Goal: Navigation & Orientation: Understand site structure

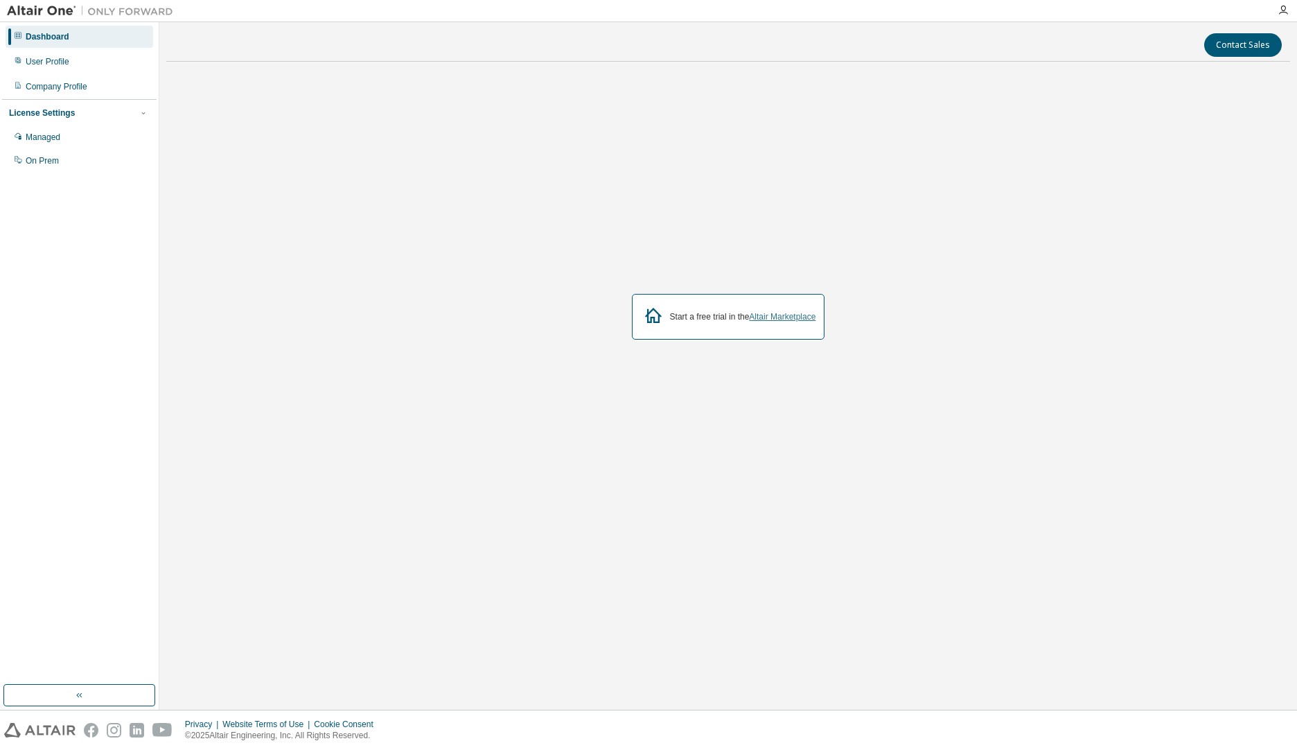
click at [755, 318] on link "Altair Marketplace" at bounding box center [782, 317] width 67 height 10
click at [95, 86] on div "Company Profile" at bounding box center [80, 87] width 148 height 22
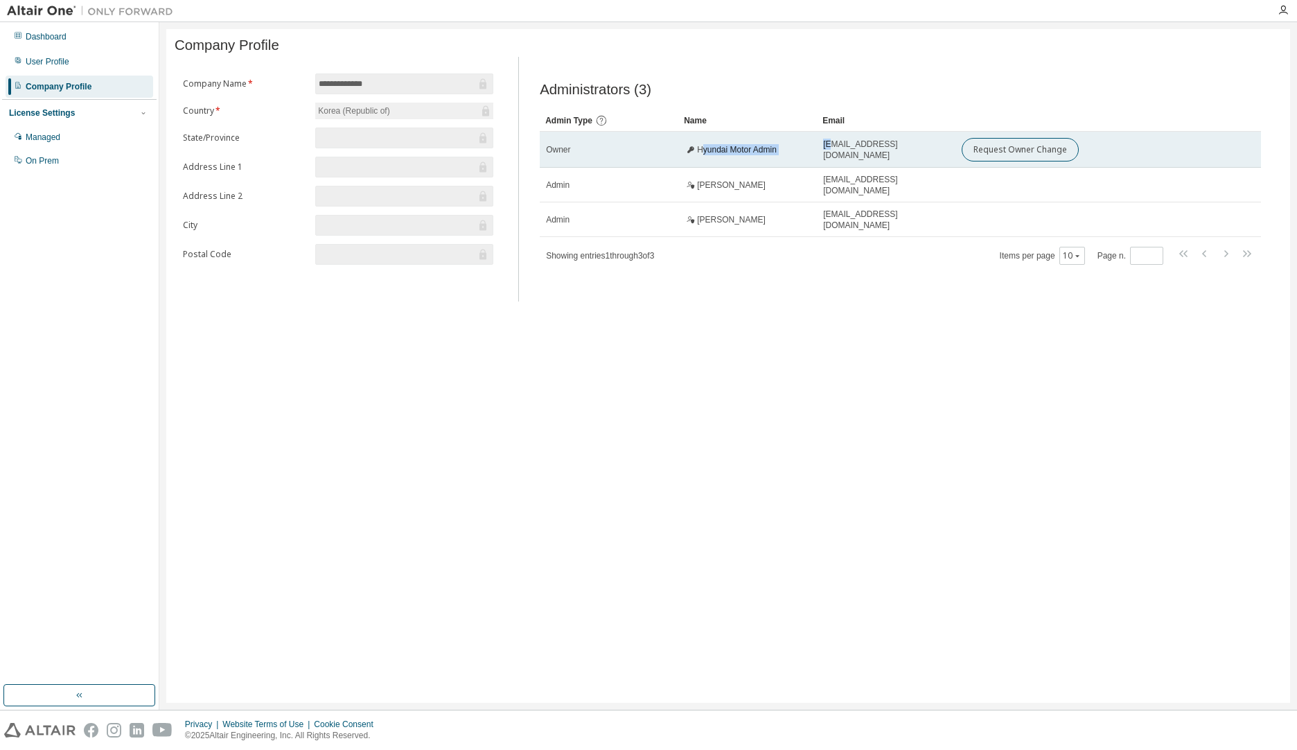
drag, startPoint x: 700, startPoint y: 159, endPoint x: 831, endPoint y: 162, distance: 130.3
click at [831, 162] on tr "Owner Hyundai Motor Admin [EMAIL_ADDRESS][DOMAIN_NAME] Request Owner Change" at bounding box center [900, 150] width 721 height 36
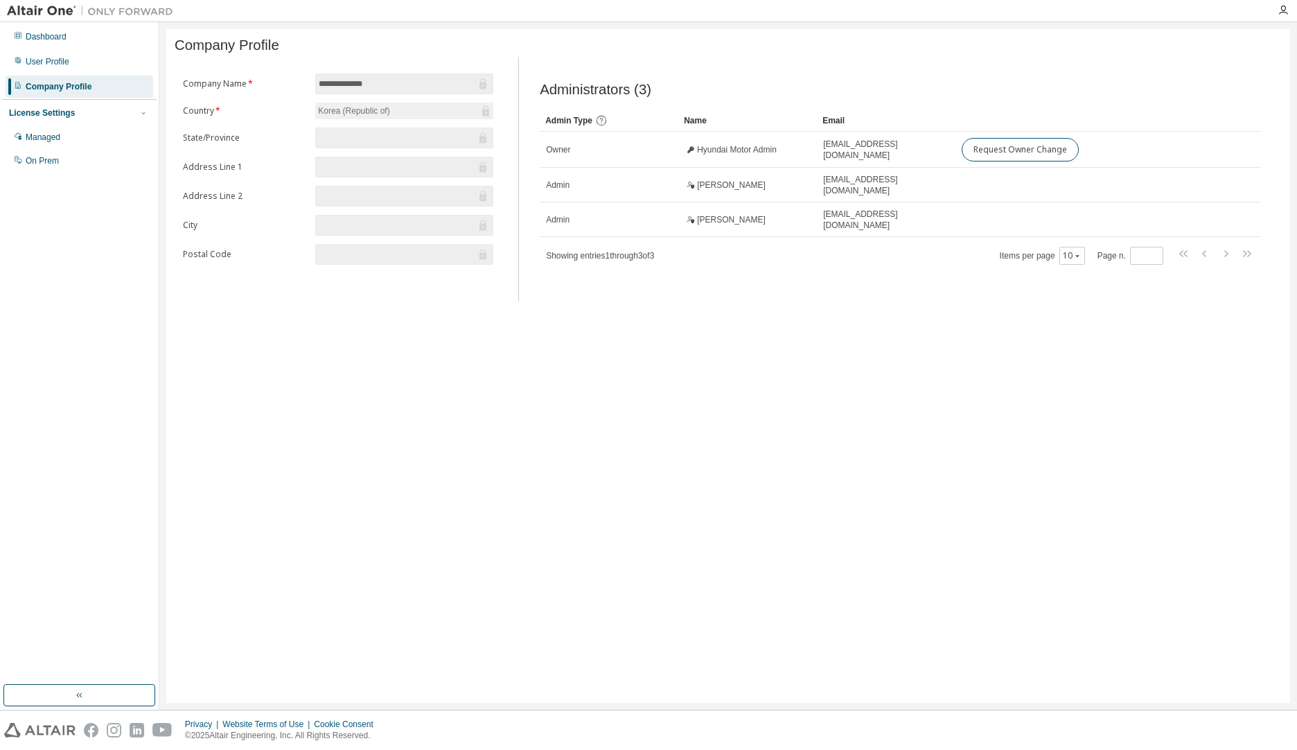
drag, startPoint x: 831, startPoint y: 164, endPoint x: 741, endPoint y: 295, distance: 158.9
click at [741, 295] on div "Administrators (3) Clear Load Save Save As Field Operator Value Select filter S…" at bounding box center [900, 183] width 754 height 236
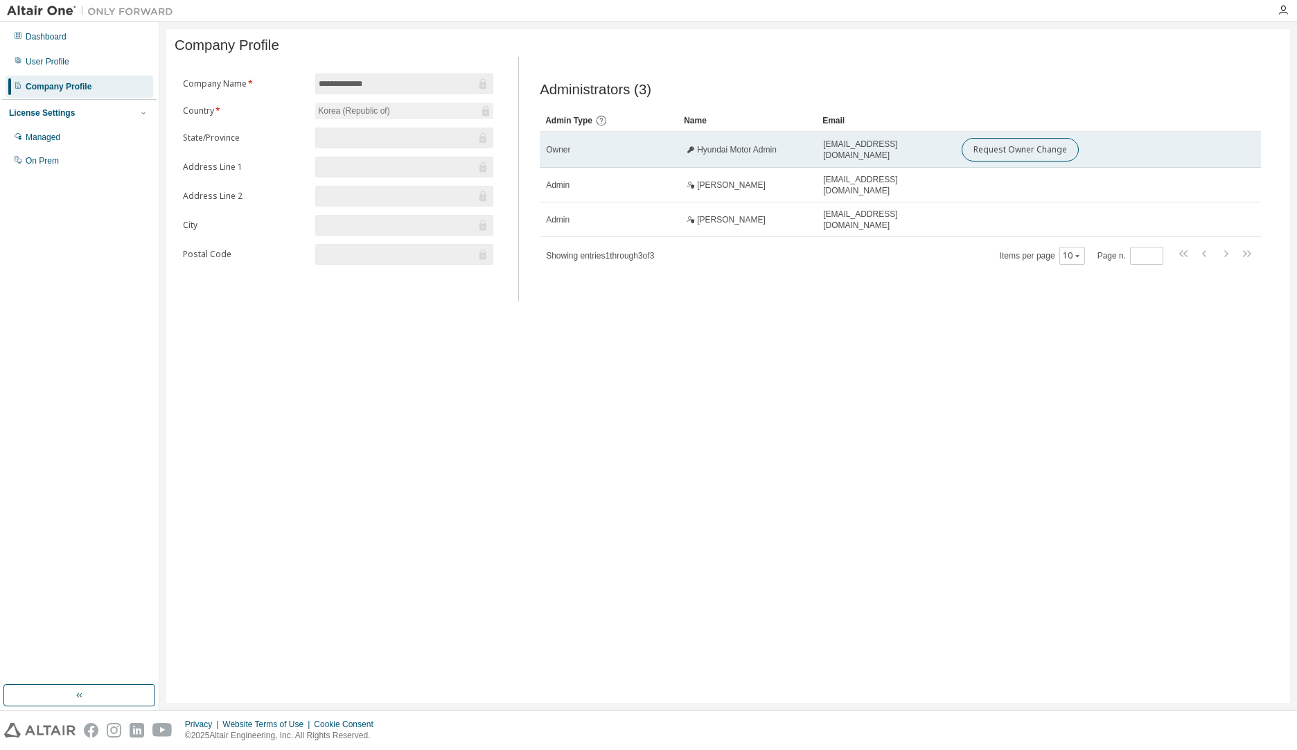
click at [856, 161] on td "[EMAIL_ADDRESS][DOMAIN_NAME]" at bounding box center [886, 150] width 139 height 36
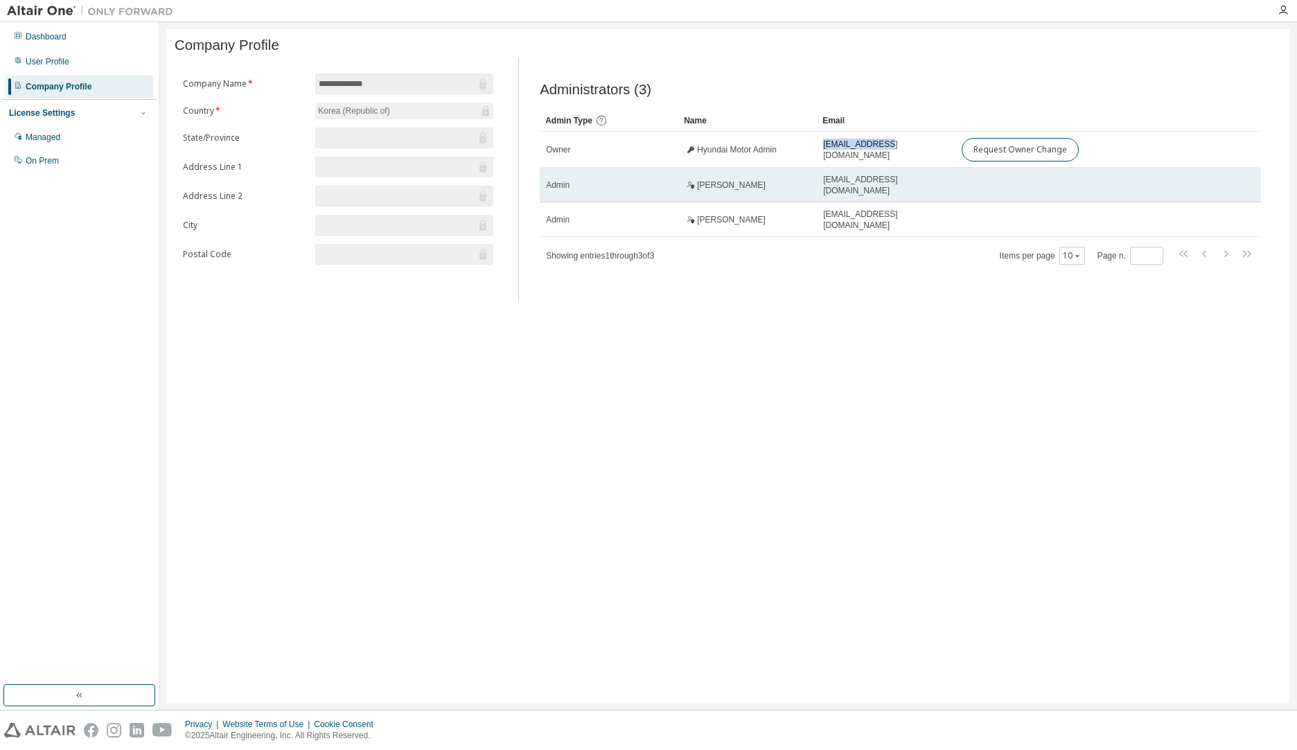
drag, startPoint x: 856, startPoint y: 161, endPoint x: 743, endPoint y: 200, distance: 120.3
click at [764, 201] on td "[PERSON_NAME]" at bounding box center [747, 185] width 139 height 35
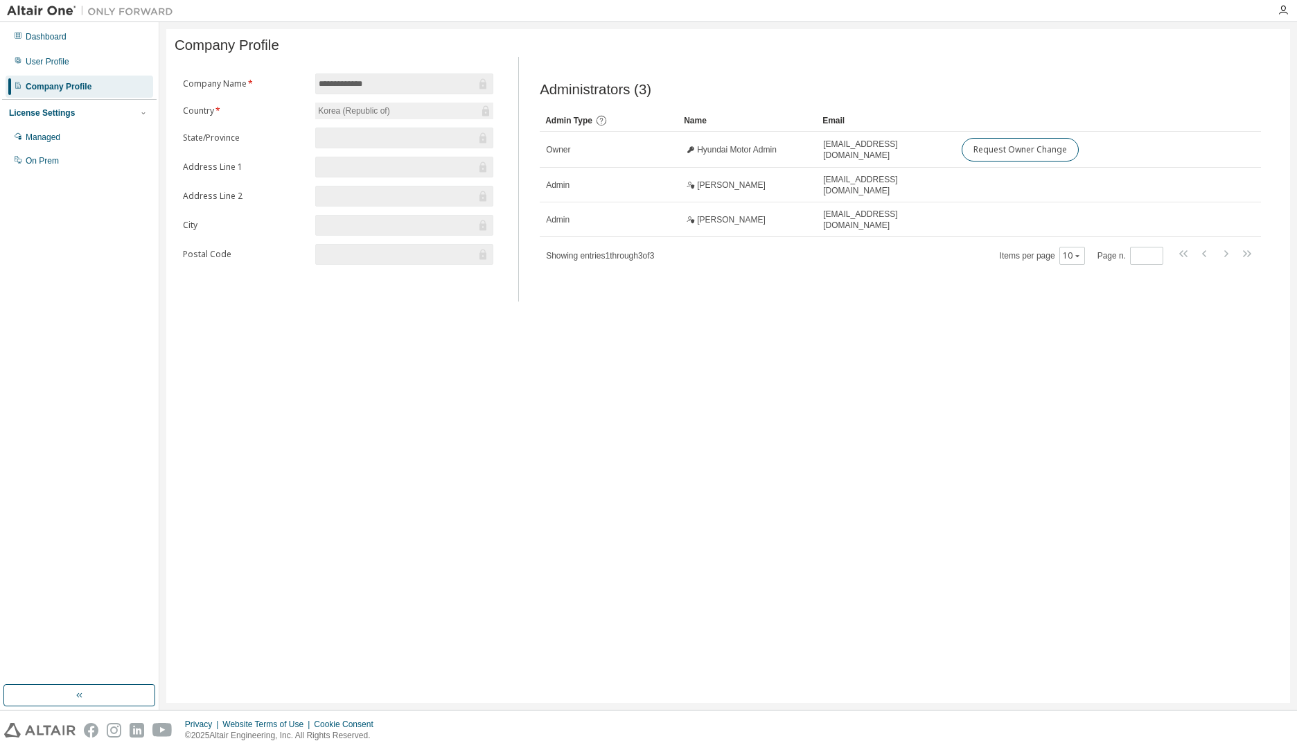
click at [408, 115] on div "Korea (Republic of)" at bounding box center [404, 111] width 178 height 17
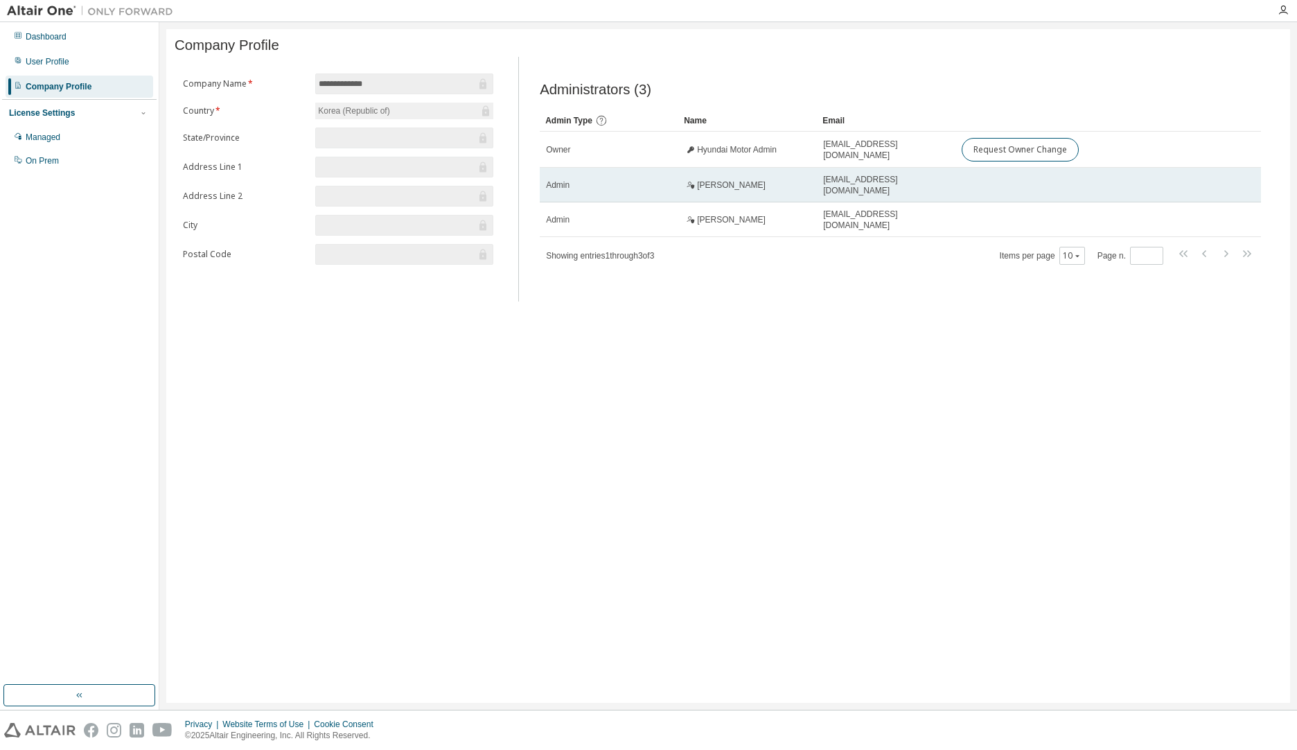
click at [780, 199] on td "[PERSON_NAME]" at bounding box center [747, 185] width 139 height 35
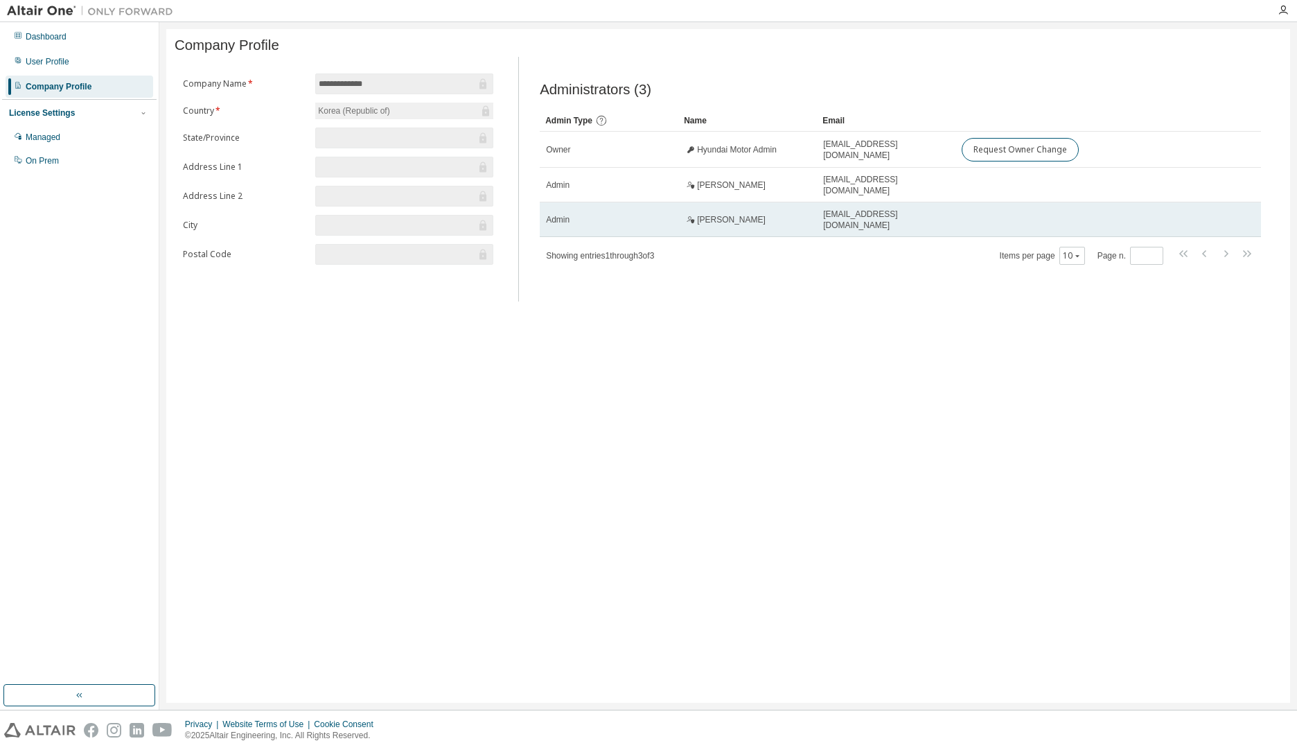
click at [785, 213] on td "[PERSON_NAME]" at bounding box center [747, 219] width 139 height 35
click at [866, 220] on span "[EMAIL_ADDRESS][DOMAIN_NAME]" at bounding box center [886, 220] width 126 height 22
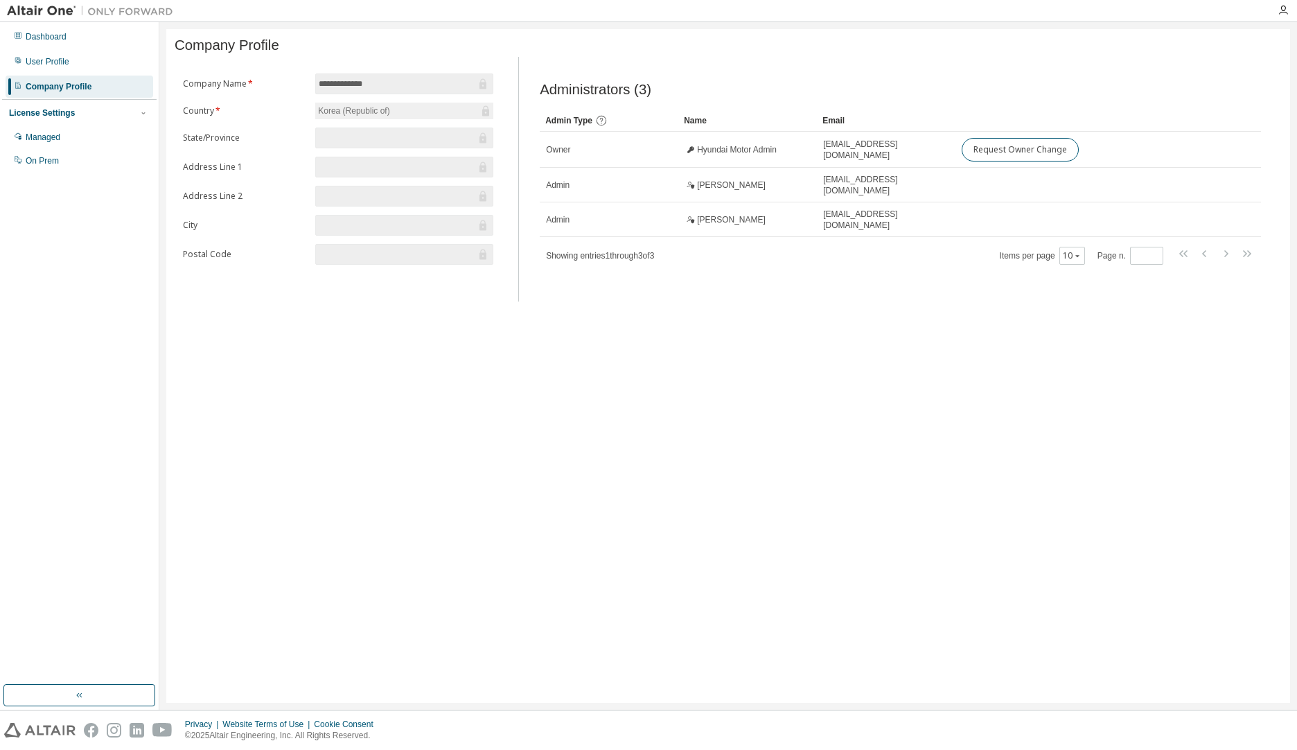
click at [647, 259] on span "Showing entries 1 through 3 of 3" at bounding box center [600, 256] width 108 height 10
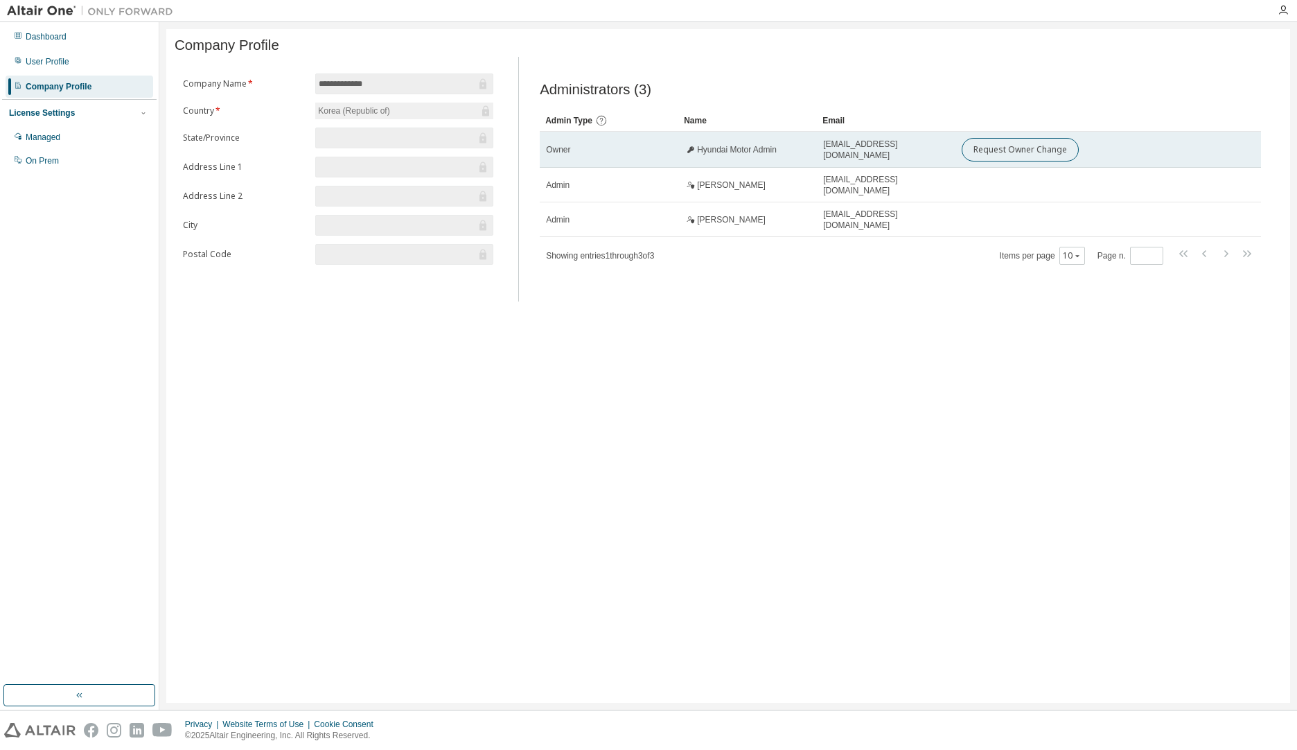
click at [833, 161] on td "[EMAIL_ADDRESS][DOMAIN_NAME]" at bounding box center [886, 150] width 139 height 36
click at [834, 157] on span "[EMAIL_ADDRESS][DOMAIN_NAME]" at bounding box center [886, 150] width 126 height 22
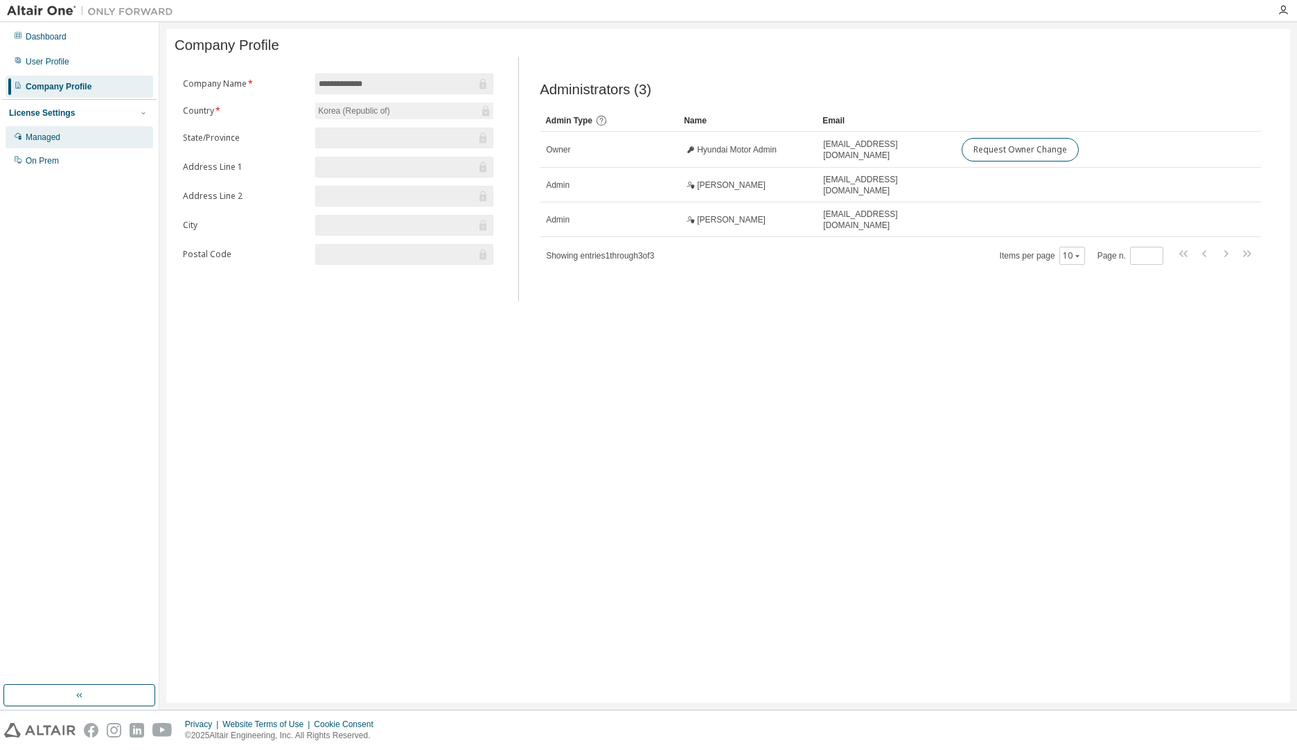
click at [49, 141] on div "Managed" at bounding box center [43, 137] width 35 height 11
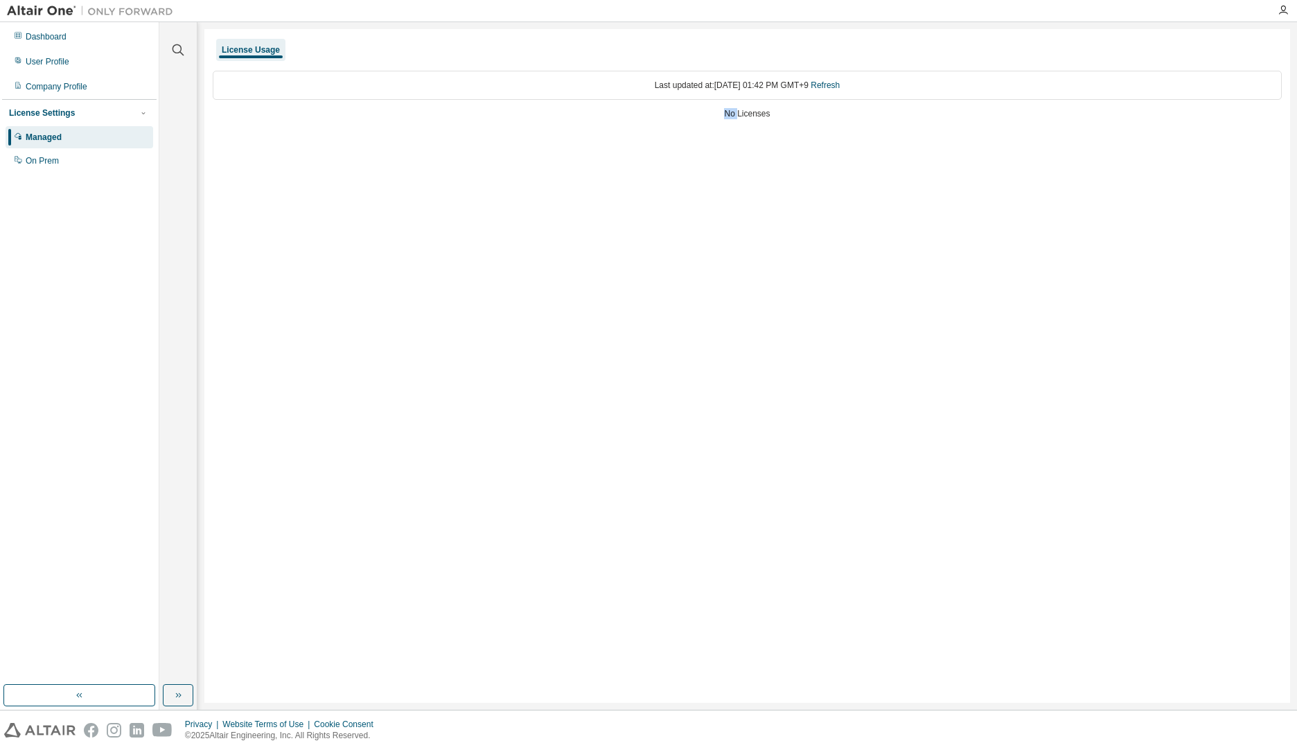
click at [841, 133] on div "License Usage Last updated at: [DATE] 01:42 PM GMT+9 Refresh No Licenses" at bounding box center [747, 365] width 1086 height 673
drag, startPoint x: 841, startPoint y: 133, endPoint x: 97, endPoint y: 171, distance: 745.0
click at [186, 182] on div "Clear all Collapse on share string Yes No Only used licenses Yes No Only my usa…" at bounding box center [178, 365] width 38 height 687
click at [56, 172] on div "On Prem" at bounding box center [80, 161] width 148 height 22
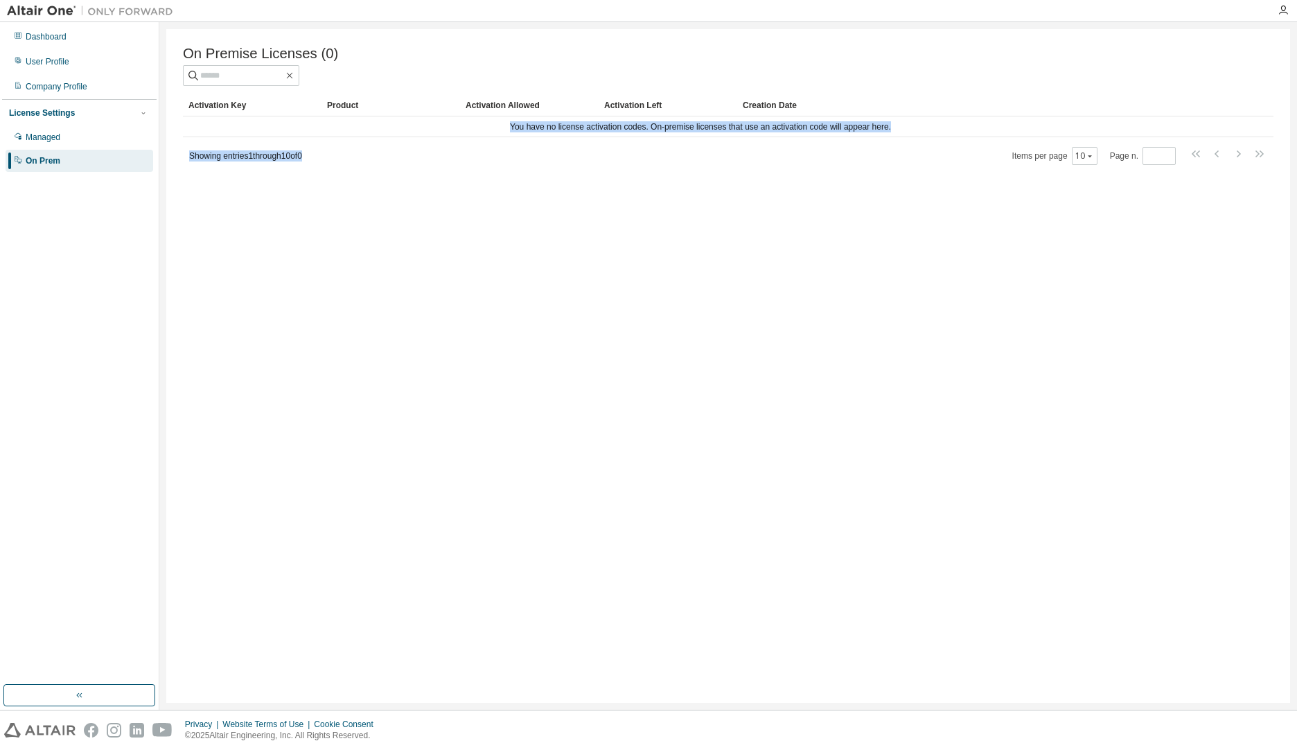
drag, startPoint x: 359, startPoint y: 130, endPoint x: 657, endPoint y: 154, distance: 298.9
click at [657, 154] on div "Activation Key Product Activation Allowed Activation Left Creation Date You hav…" at bounding box center [728, 129] width 1090 height 71
click at [657, 154] on div "Showing entries 1 through 10 of 0 Items per page 10 Page n. *" at bounding box center [728, 155] width 1090 height 20
drag, startPoint x: 632, startPoint y: 129, endPoint x: 815, endPoint y: 136, distance: 183.7
click at [815, 136] on td "You have no license activation codes. On-premise licenses that use an activatio…" at bounding box center [700, 126] width 1035 height 21
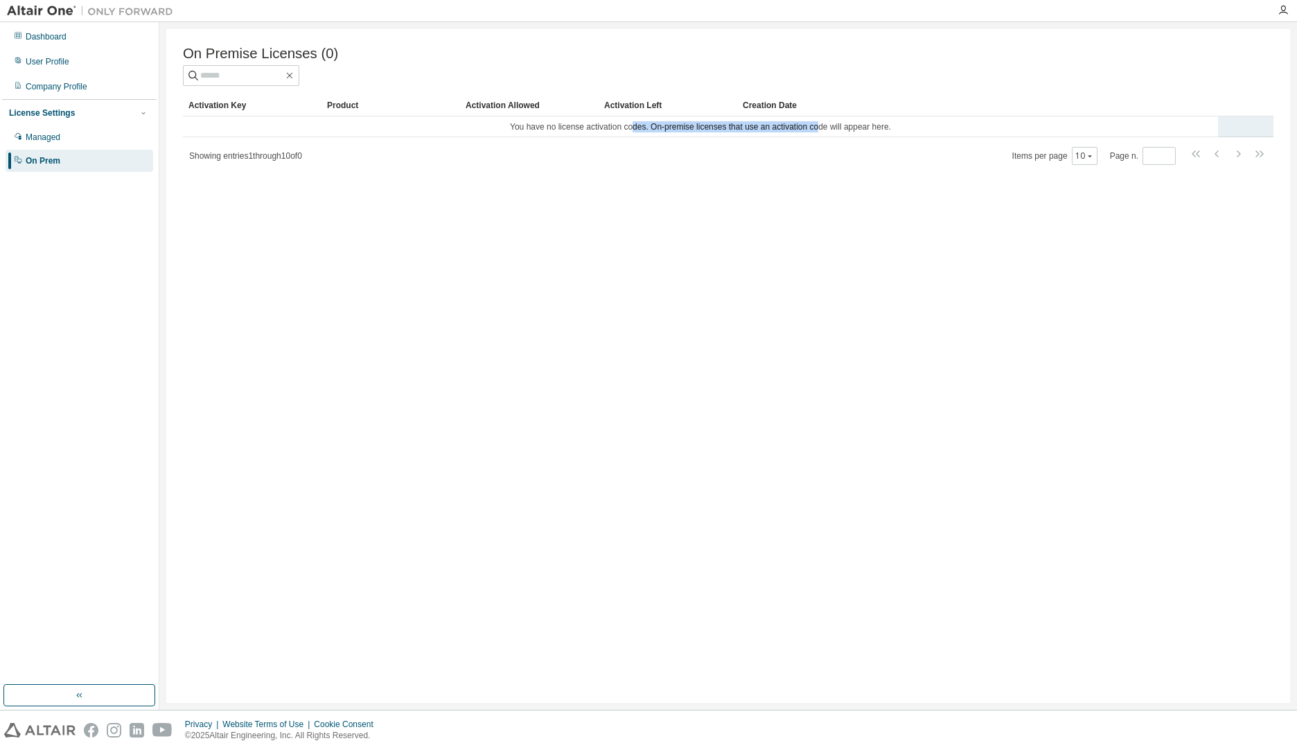
click at [815, 136] on td "You have no license activation codes. On-premise licenses that use an activatio…" at bounding box center [700, 126] width 1035 height 21
click at [80, 64] on div "User Profile" at bounding box center [80, 62] width 148 height 22
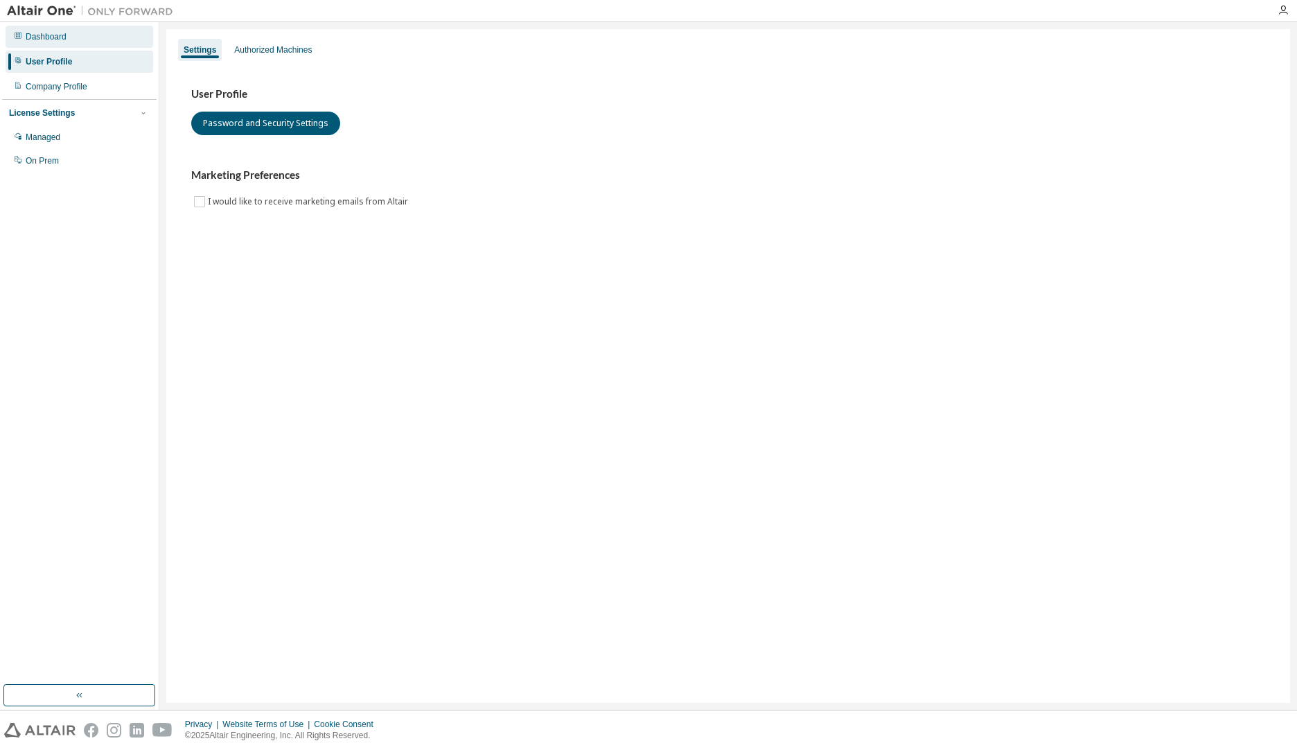
click at [86, 41] on div "Dashboard" at bounding box center [80, 37] width 148 height 22
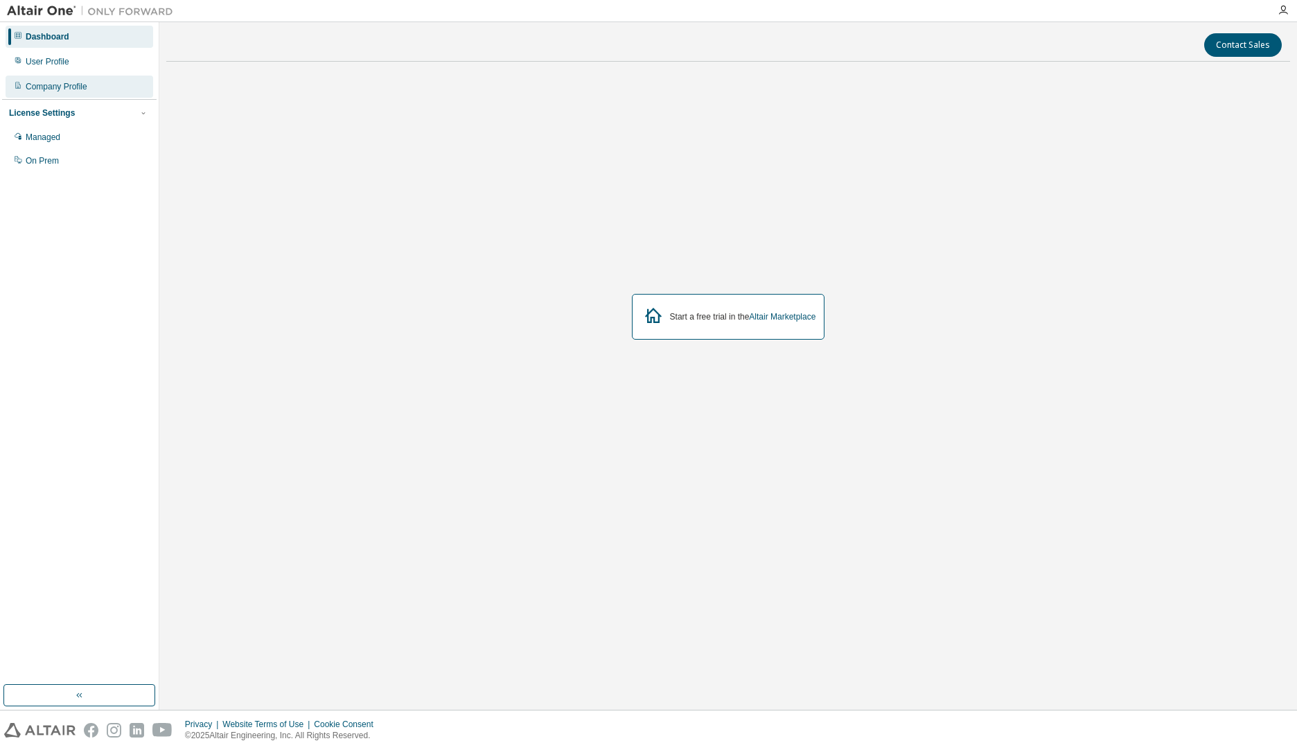
click at [52, 84] on div "Company Profile" at bounding box center [57, 86] width 62 height 11
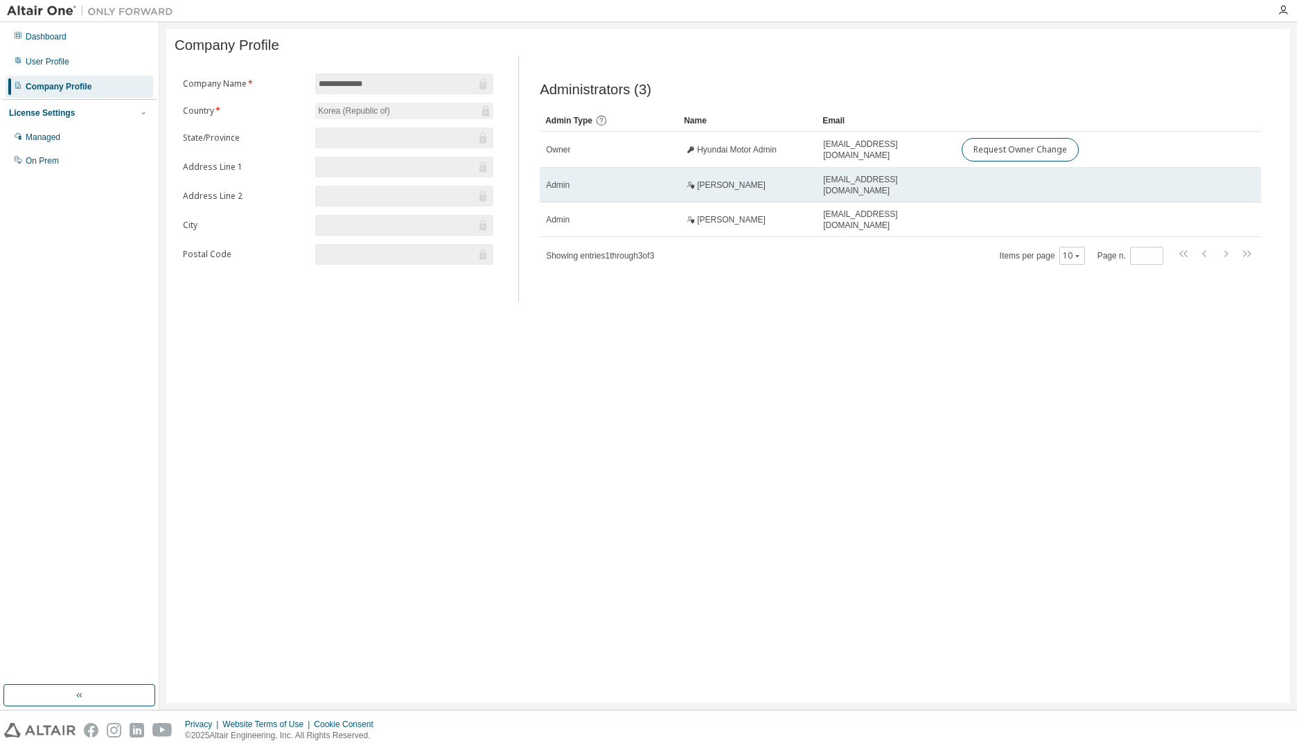
click at [833, 191] on span "[EMAIL_ADDRESS][DOMAIN_NAME]" at bounding box center [886, 185] width 126 height 22
